Goal: Find specific page/section: Find specific page/section

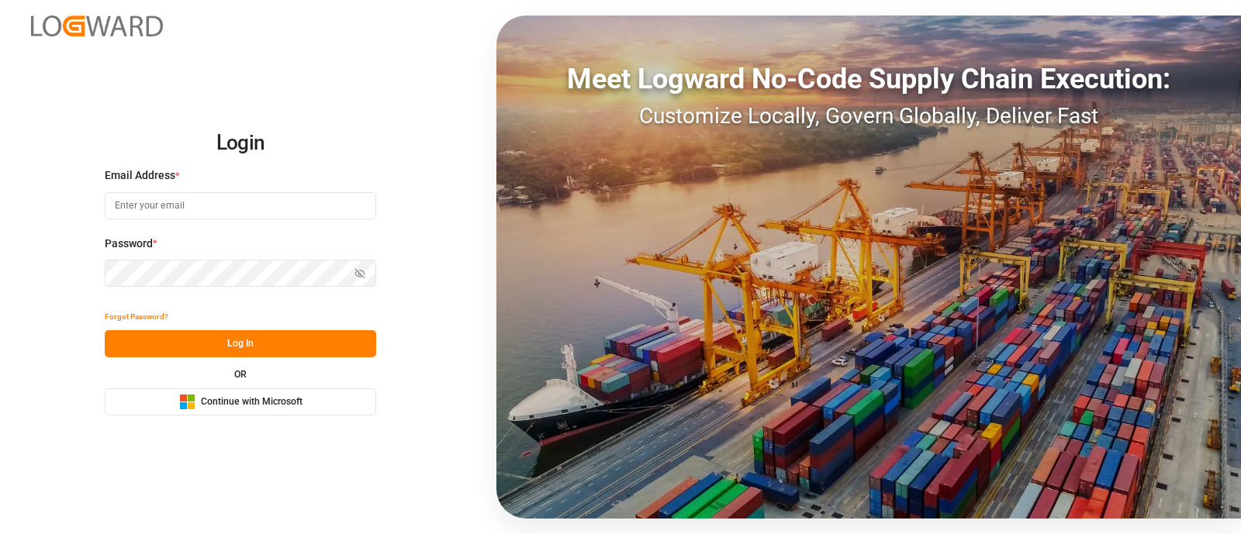
click at [202, 396] on span "Continue with Microsoft" at bounding box center [252, 403] width 102 height 14
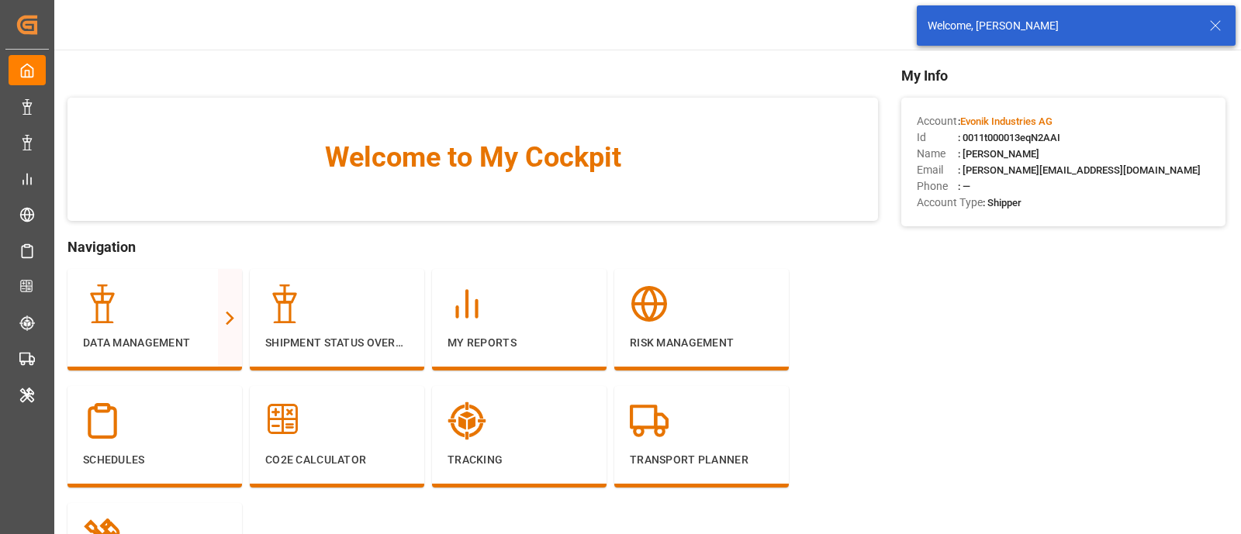
click at [1219, 29] on icon at bounding box center [1215, 25] width 19 height 19
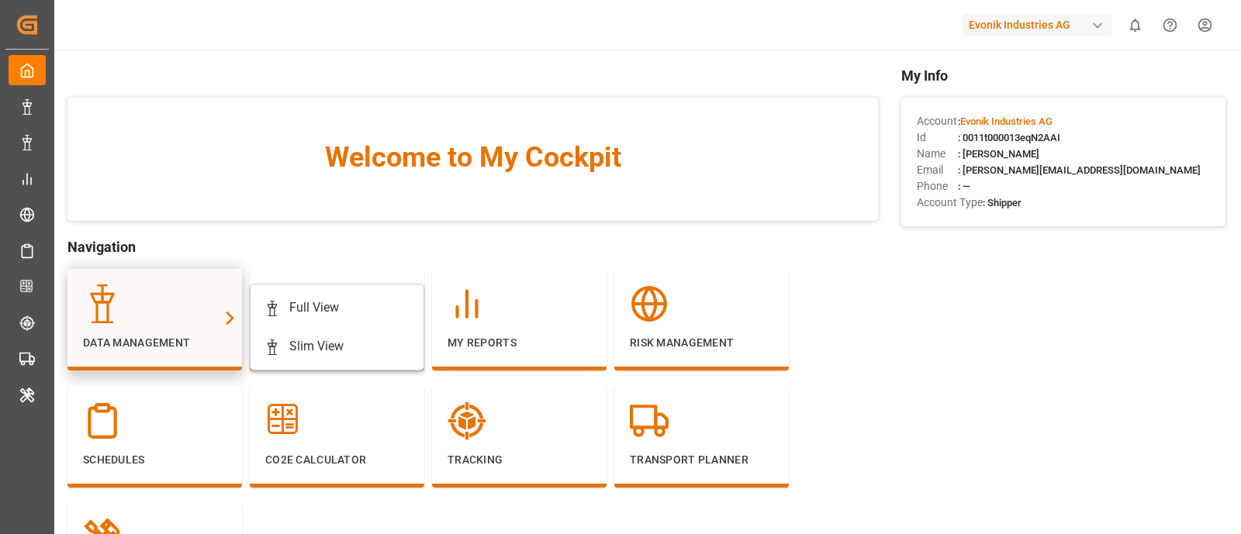
click at [174, 310] on div at bounding box center [154, 304] width 143 height 39
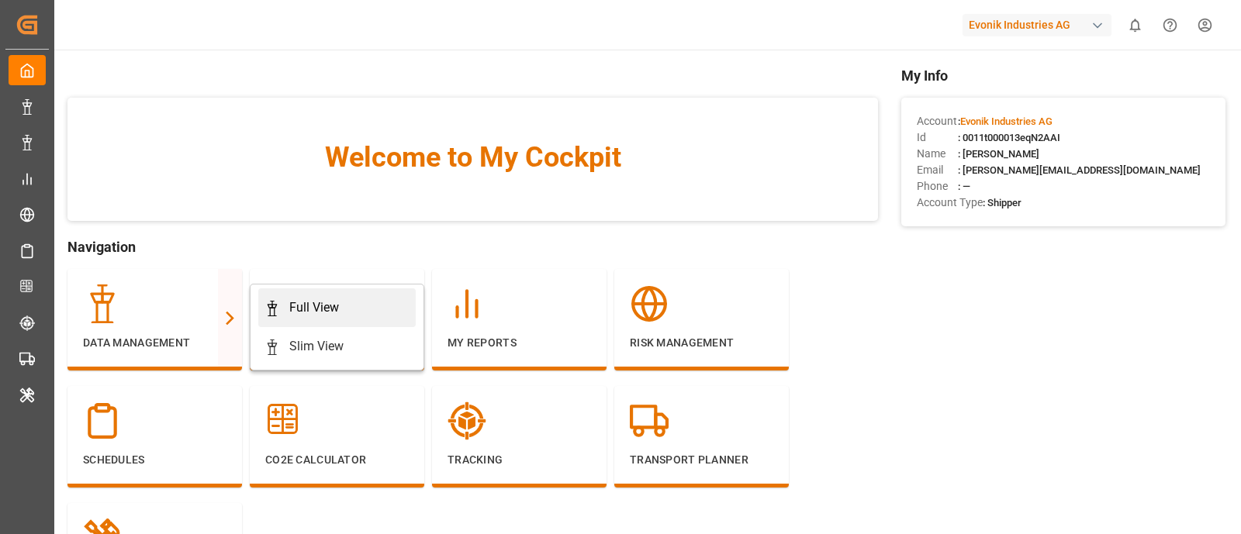
click at [313, 308] on div "Full View" at bounding box center [314, 308] width 50 height 19
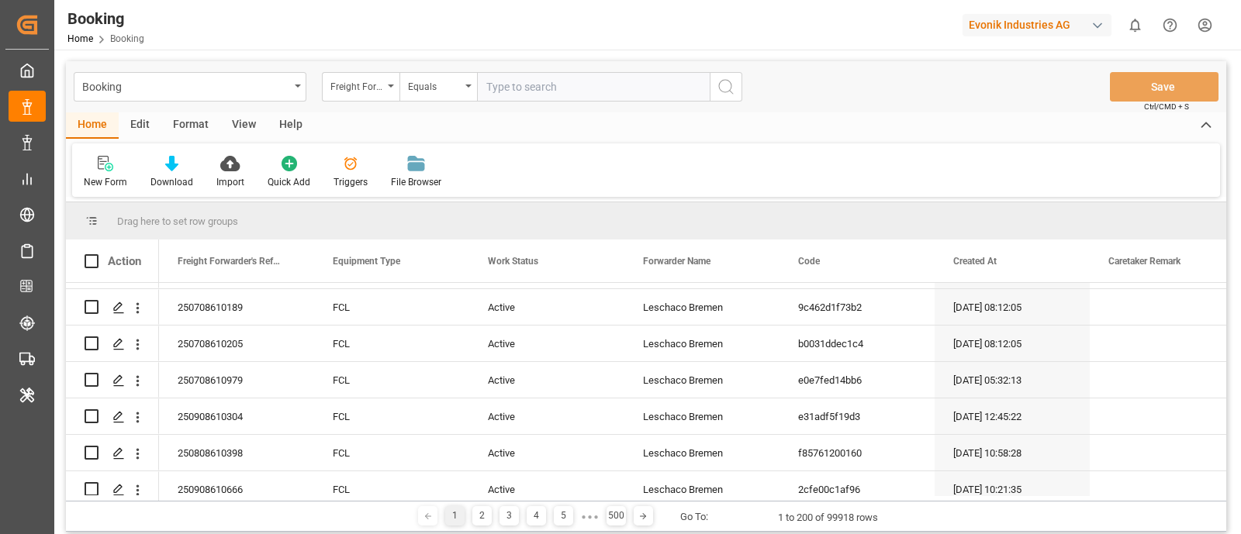
scroll to position [202, 0]
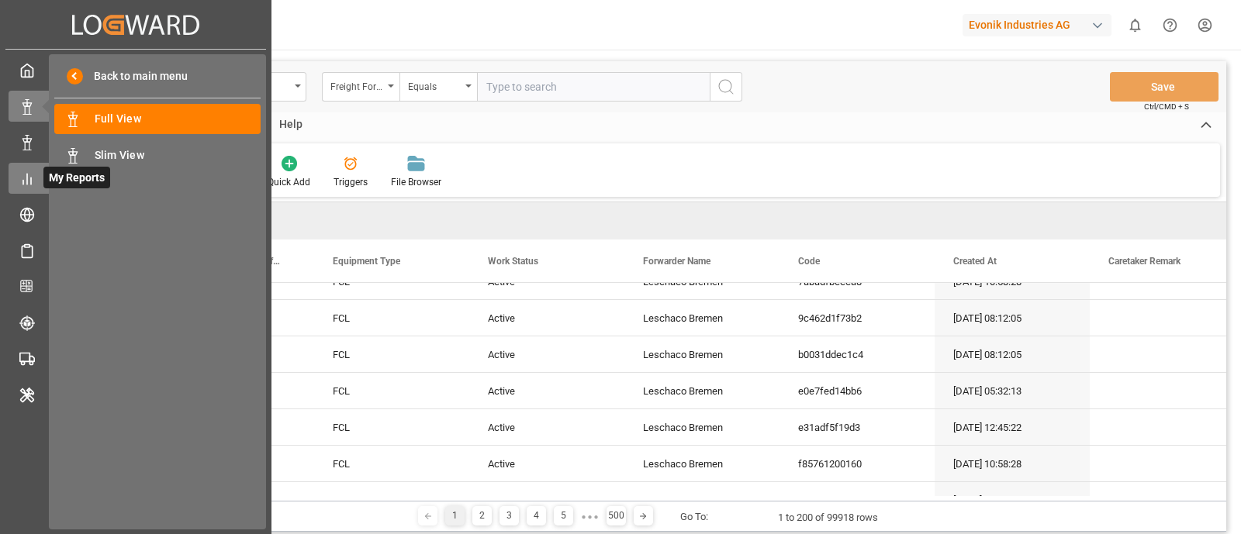
click at [29, 178] on icon at bounding box center [27, 179] width 16 height 16
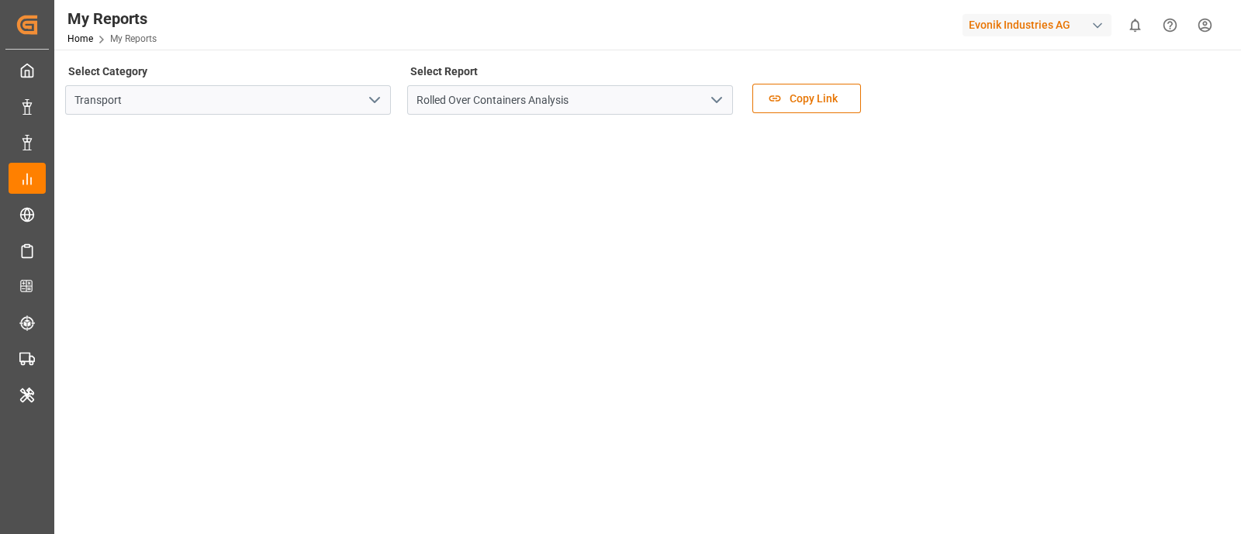
click at [372, 98] on icon "open menu" at bounding box center [374, 100] width 19 height 19
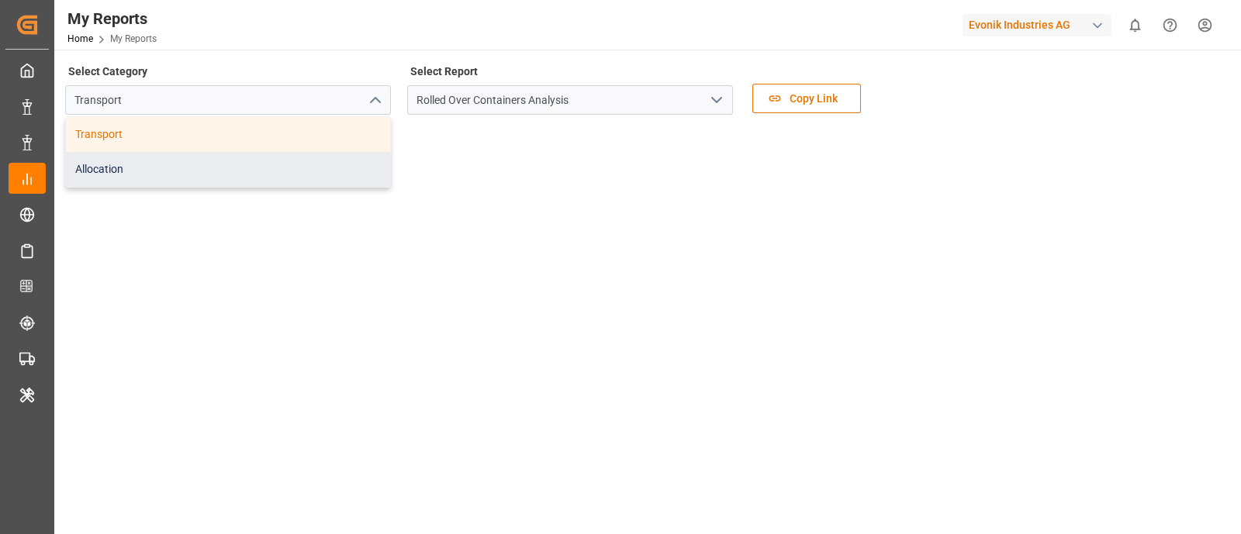
click at [337, 170] on div "Allocation" at bounding box center [228, 169] width 324 height 35
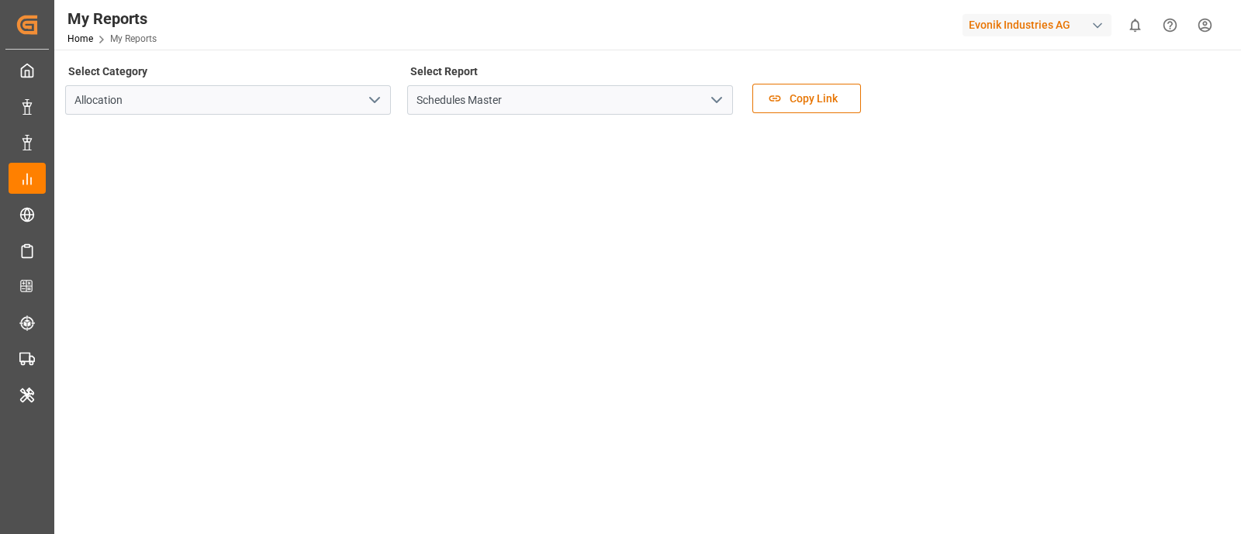
click at [724, 97] on icon "open menu" at bounding box center [716, 100] width 19 height 19
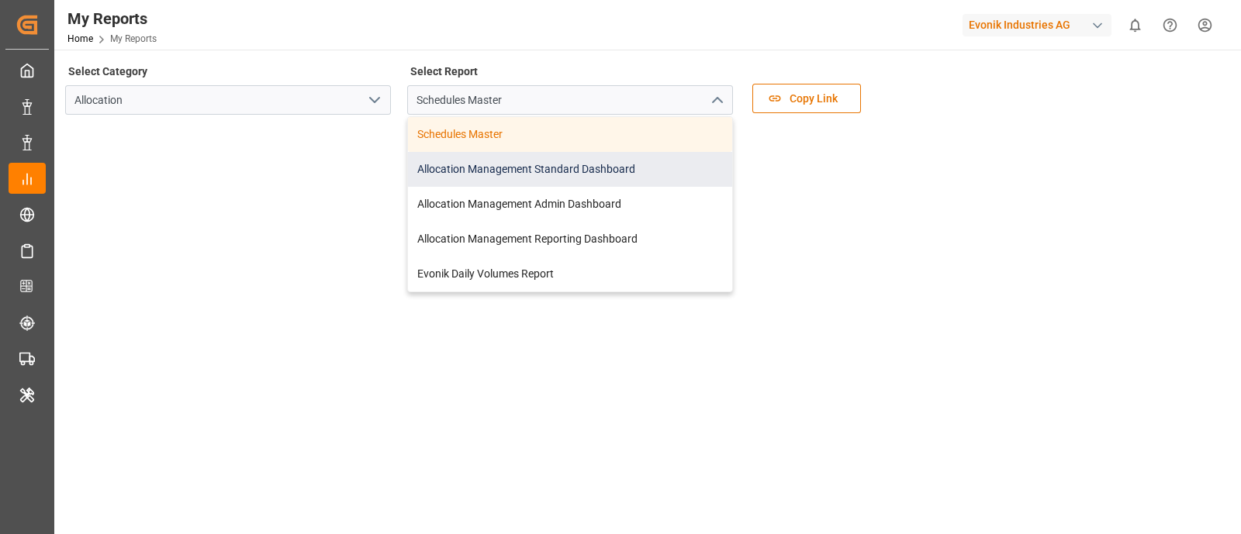
click at [674, 174] on div "Allocation Management Standard Dashboard" at bounding box center [570, 169] width 324 height 35
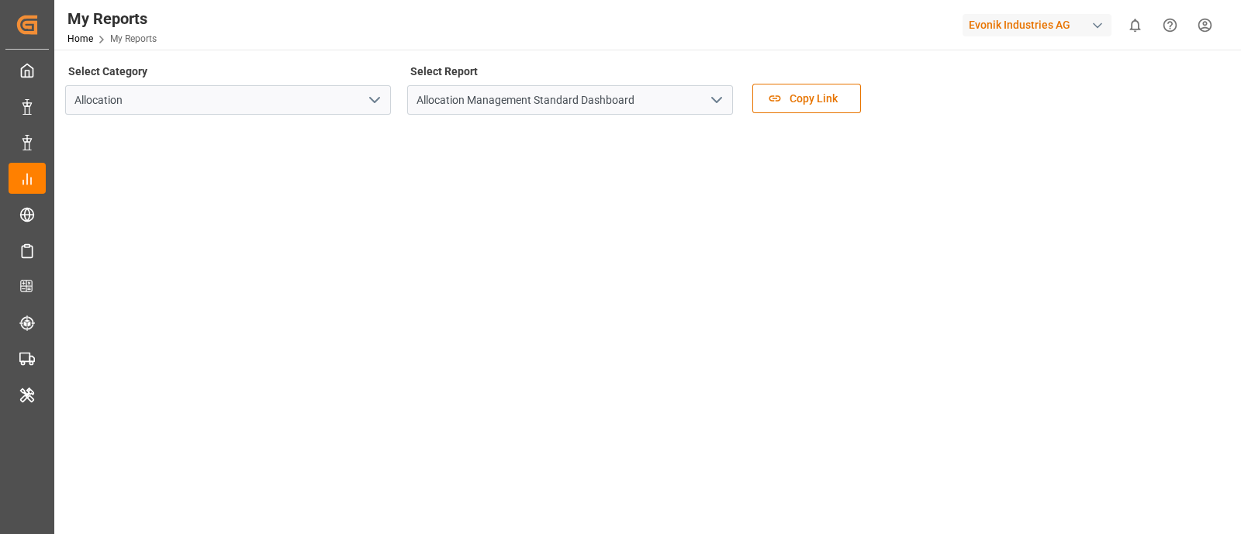
scroll to position [402, 0]
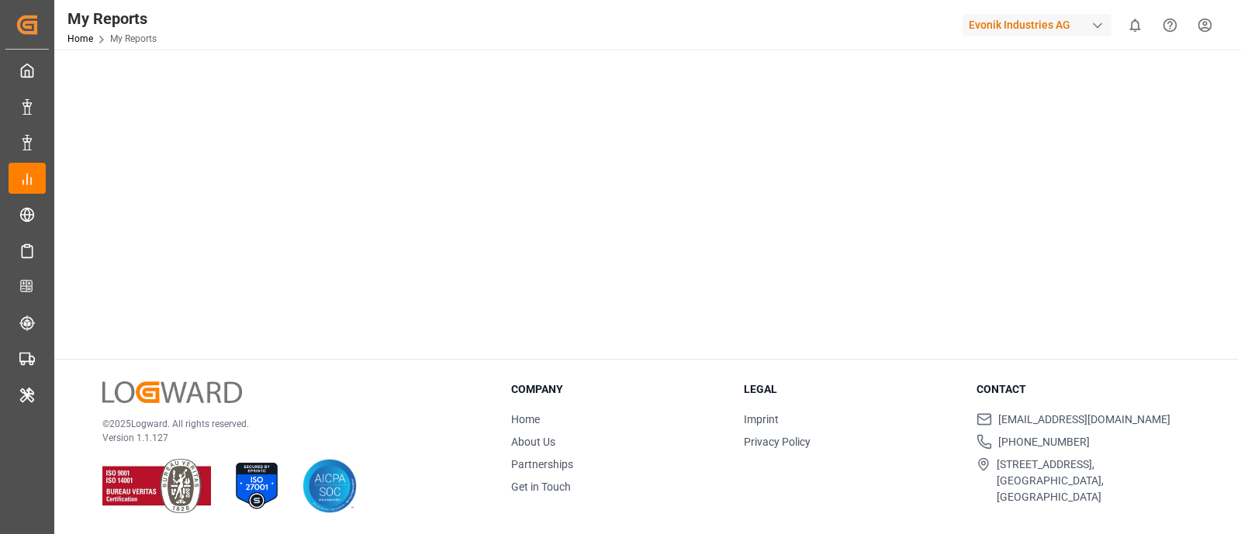
click at [282, 387] on div "© 2025 Logward. All rights reserved. Version 1.1.127" at bounding box center [287, 448] width 370 height 133
click at [356, 399] on div "© 2025 Logward. All rights reserved. Version 1.1.127" at bounding box center [287, 448] width 370 height 133
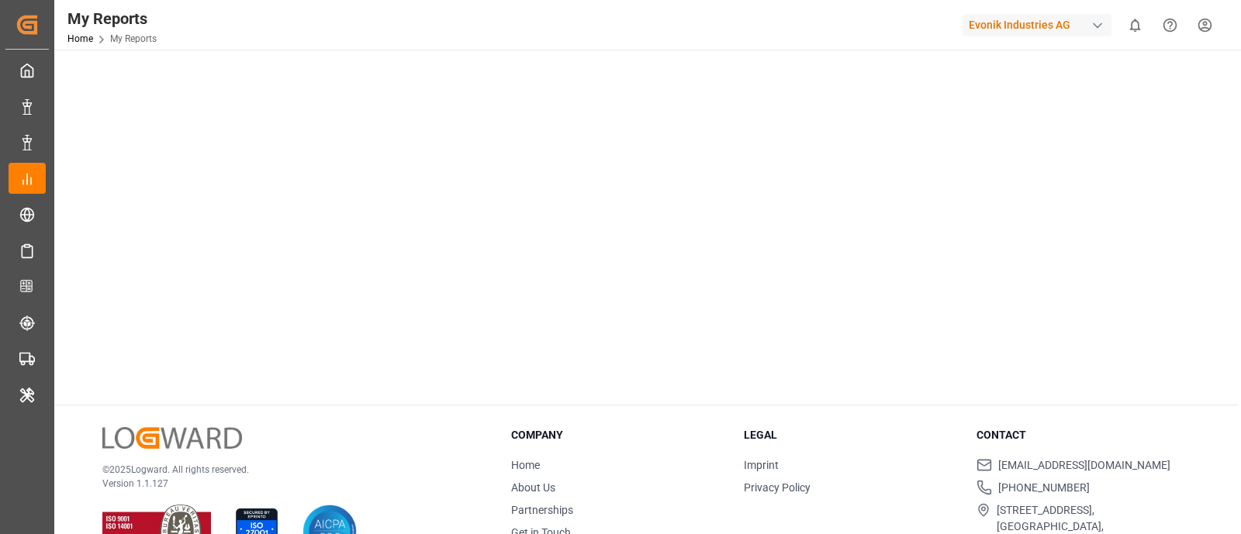
scroll to position [0, 0]
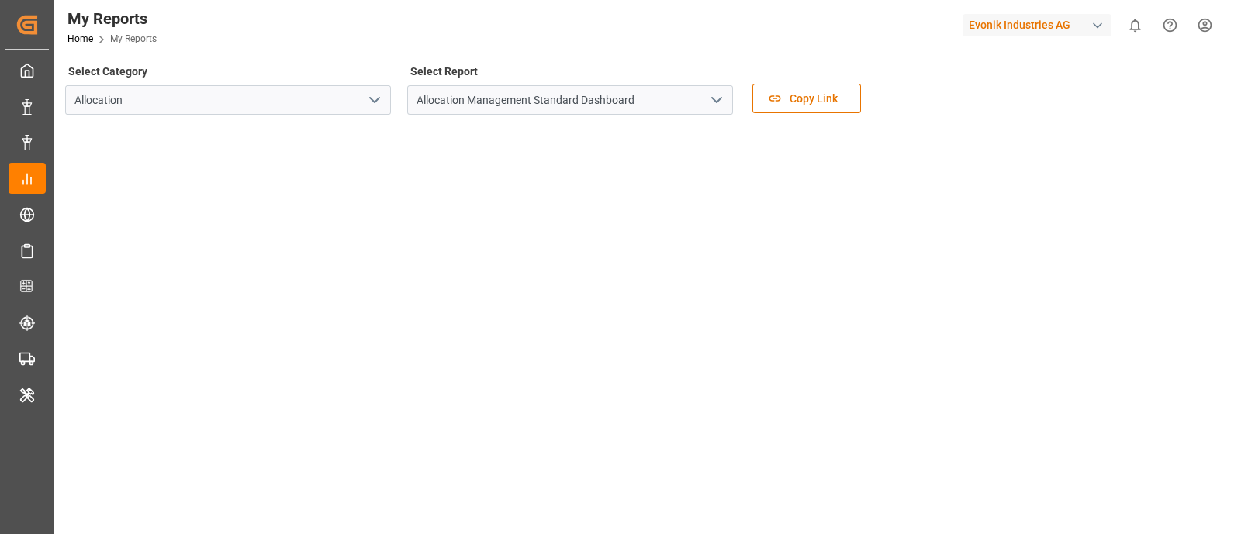
click at [1004, 68] on div "Select Category Allocation Select Report Allocation Management Standard Dashboa…" at bounding box center [646, 92] width 1162 height 65
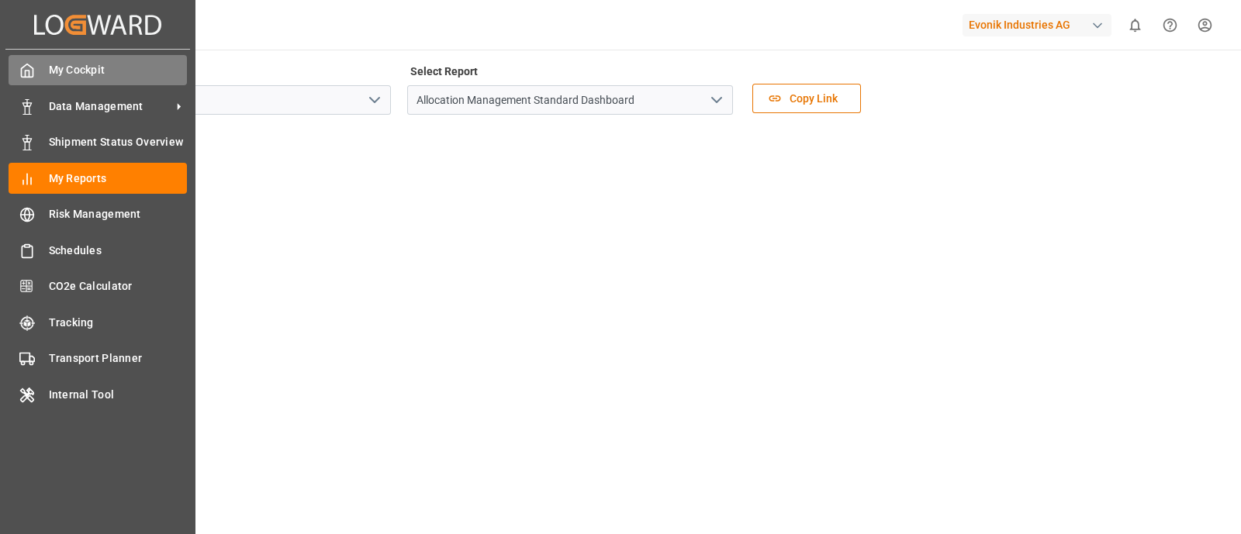
click at [40, 62] on div "My Cockpit My Cockpit" at bounding box center [98, 70] width 178 height 30
